Goal: Task Accomplishment & Management: Use online tool/utility

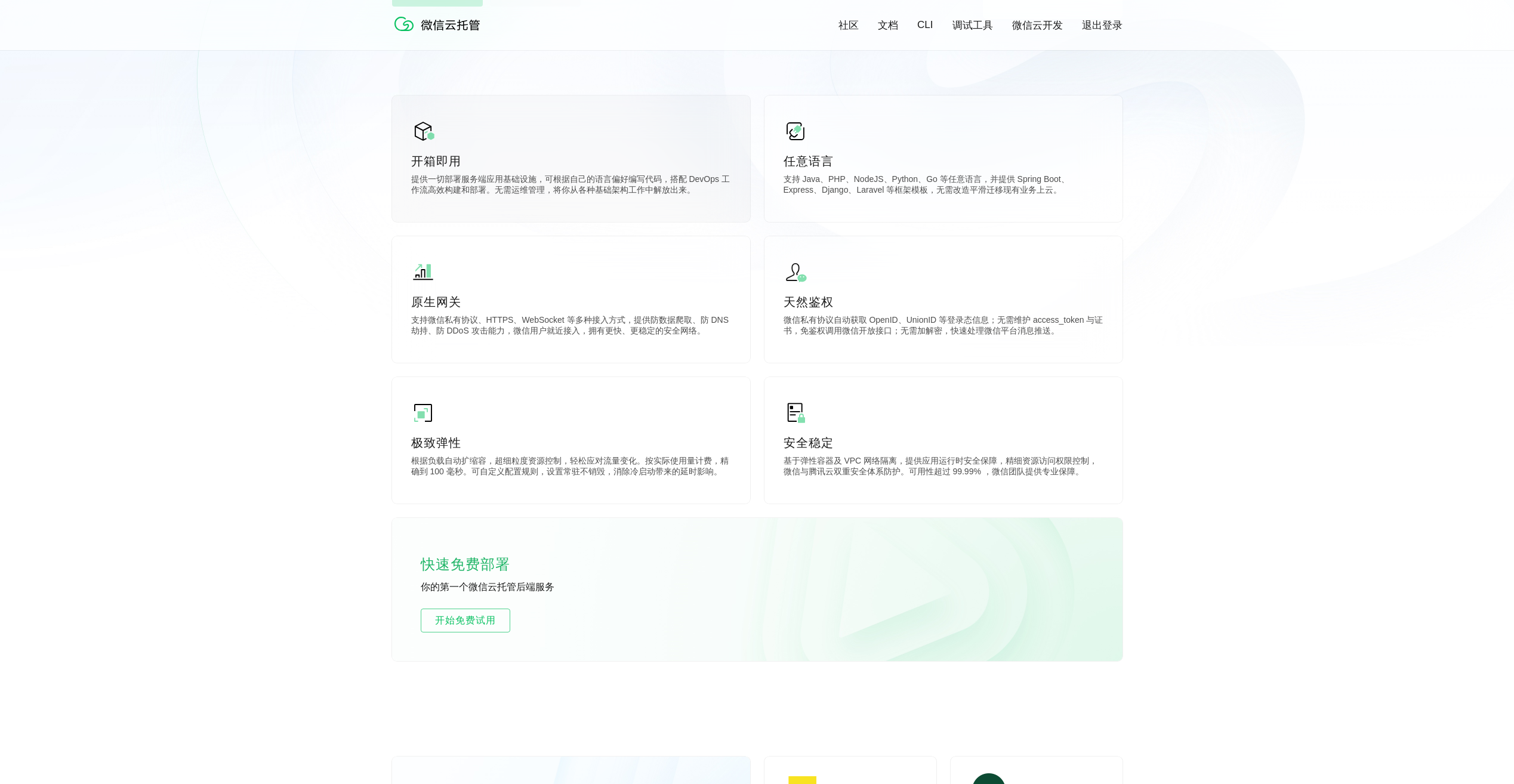
scroll to position [0, 2122]
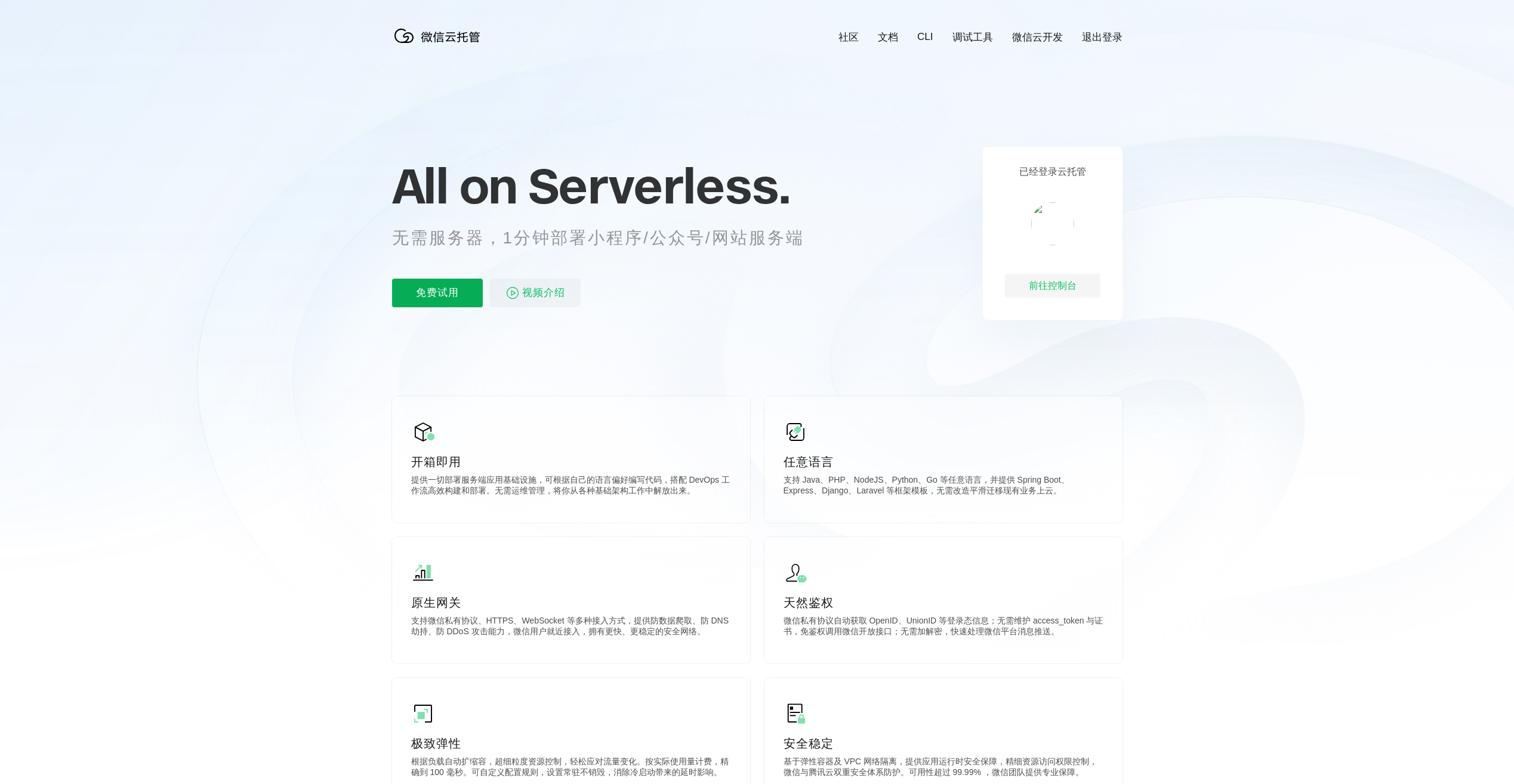
scroll to position [0, 2122]
click at [451, 296] on p "免费试用" at bounding box center [437, 293] width 90 height 29
click at [1054, 288] on div "前往控制台" at bounding box center [1052, 285] width 95 height 24
